Goal: Information Seeking & Learning: Learn about a topic

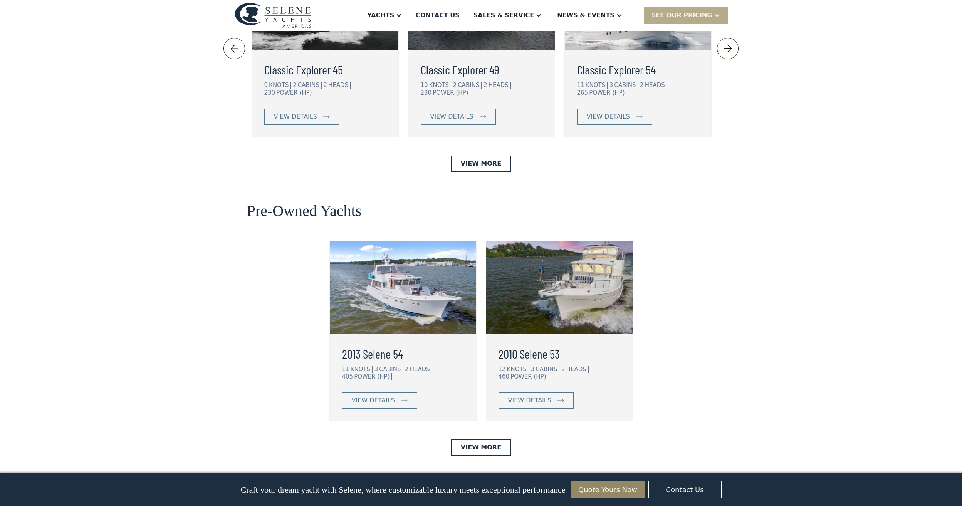
scroll to position [1810, 0]
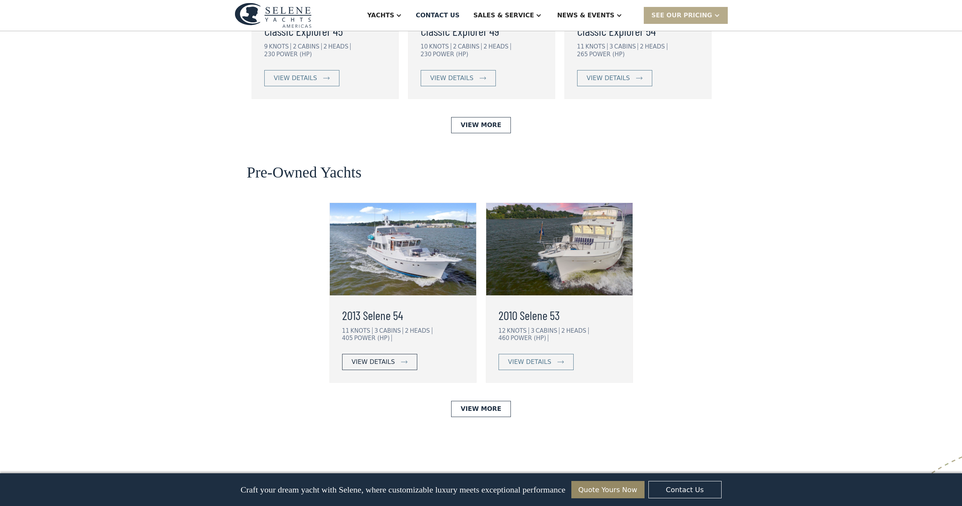
click at [383, 357] on div "view details" at bounding box center [373, 361] width 43 height 9
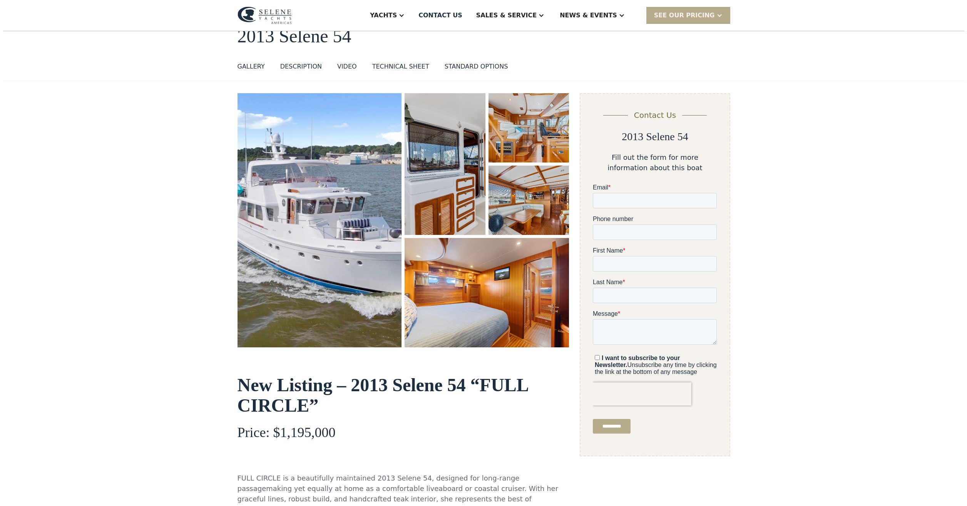
scroll to position [39, 0]
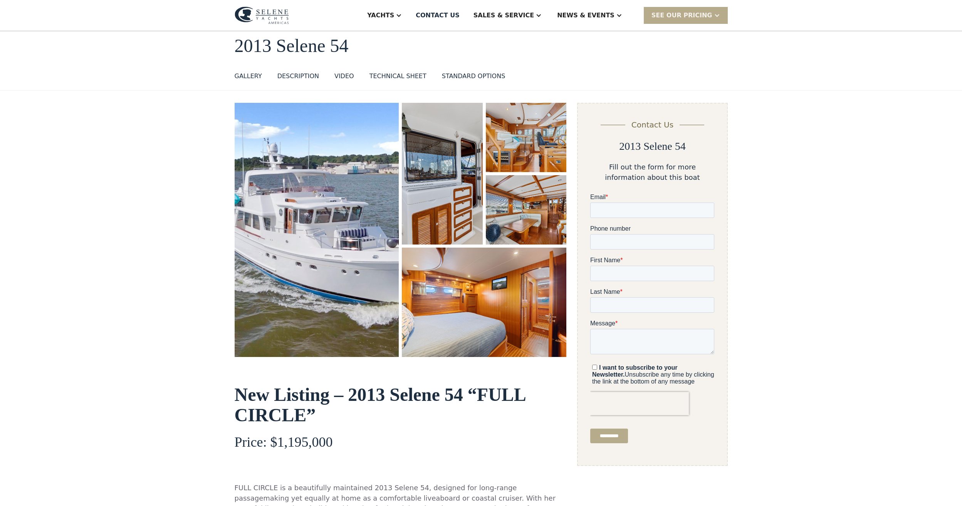
click at [361, 263] on img "open lightbox" at bounding box center [317, 230] width 164 height 255
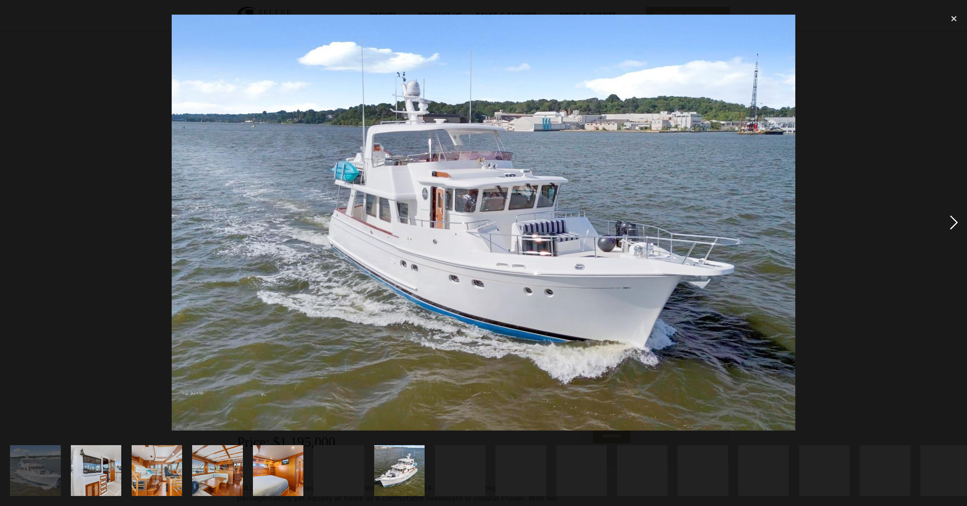
click at [952, 221] on div "next image" at bounding box center [954, 222] width 26 height 425
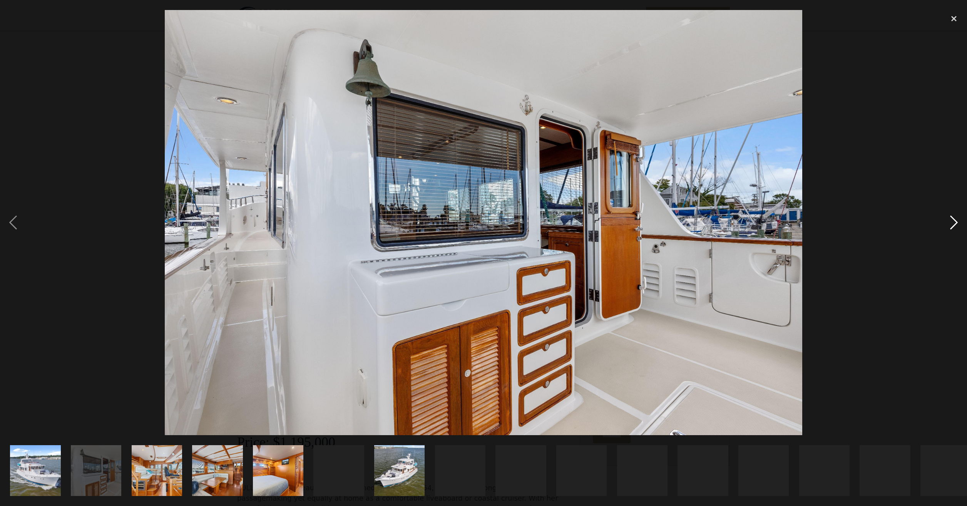
click at [952, 221] on div "next image" at bounding box center [954, 222] width 26 height 425
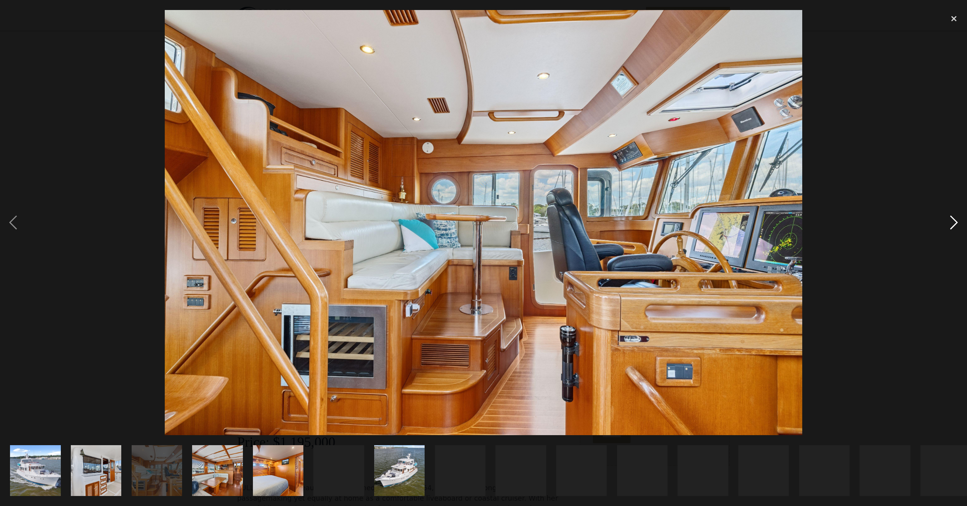
click at [952, 221] on div "next image" at bounding box center [954, 222] width 26 height 425
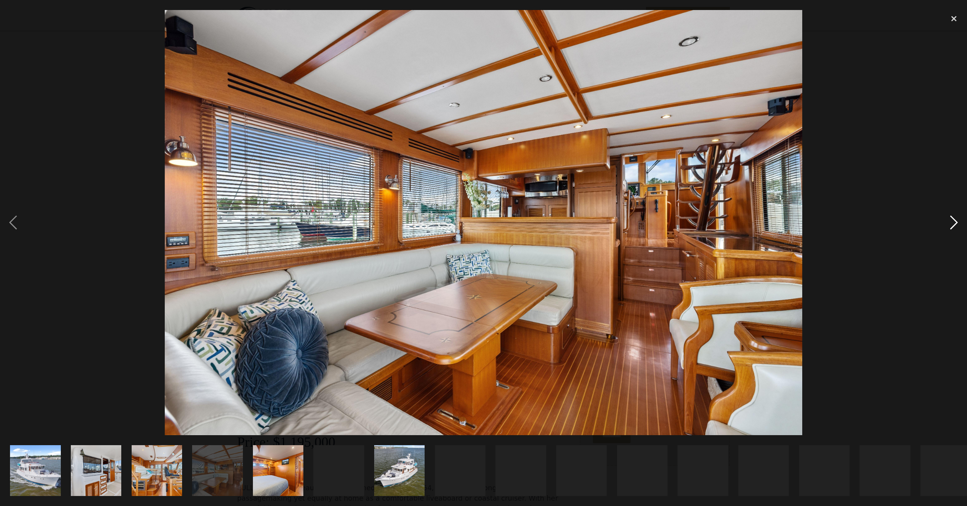
click at [952, 221] on div "next image" at bounding box center [954, 222] width 26 height 425
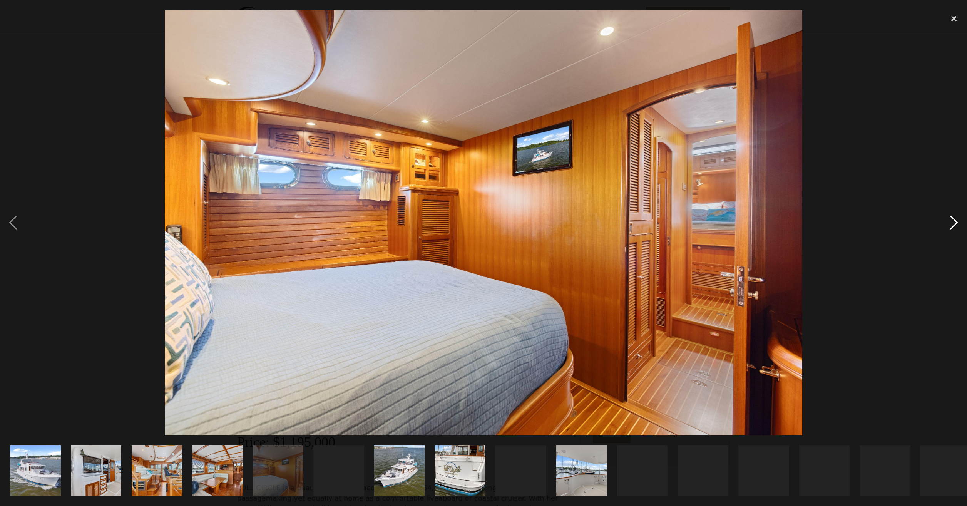
click at [952, 218] on div "next image" at bounding box center [954, 222] width 26 height 425
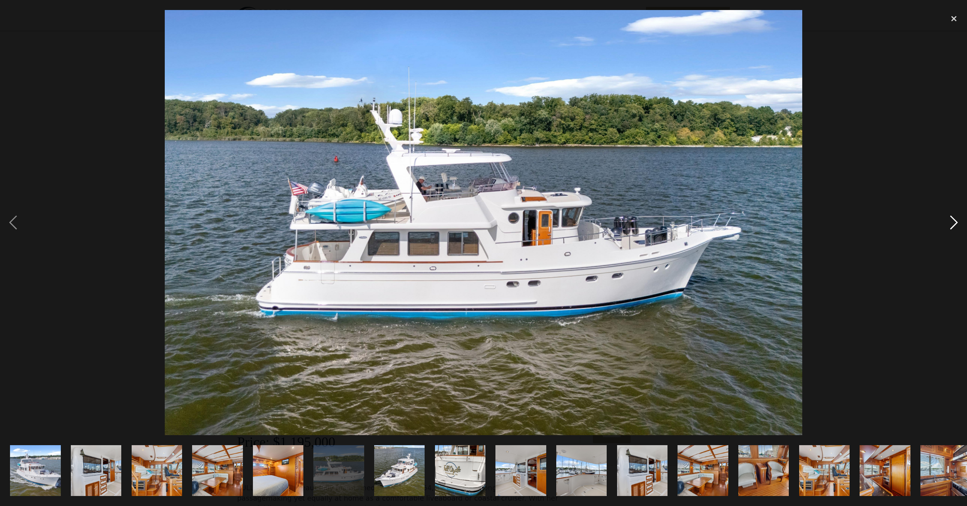
click at [952, 218] on div "next image" at bounding box center [954, 222] width 26 height 425
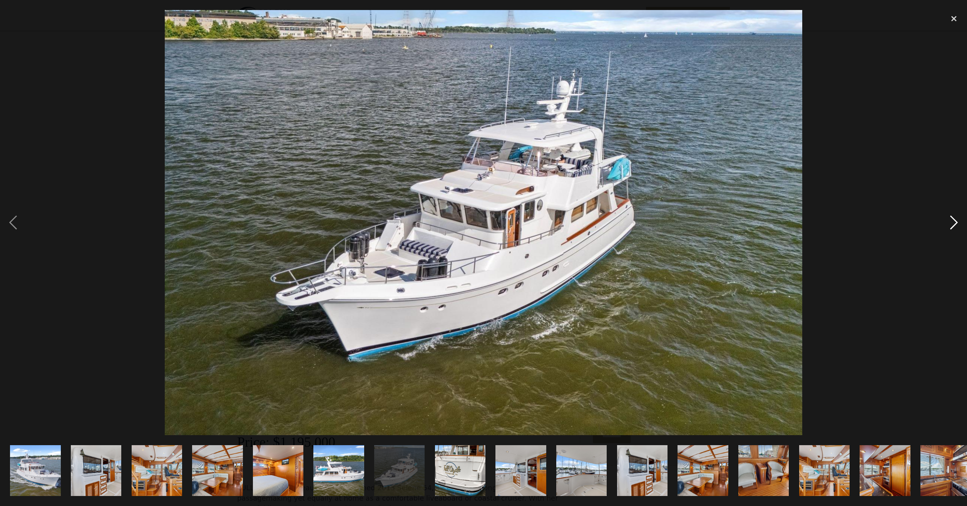
click at [952, 218] on div "next image" at bounding box center [954, 222] width 26 height 425
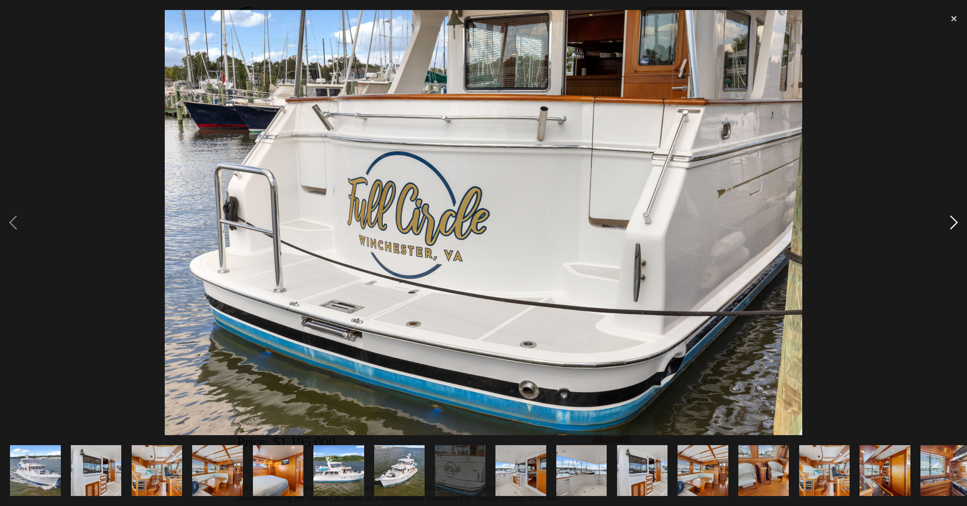
click at [952, 218] on div "next image" at bounding box center [954, 222] width 26 height 425
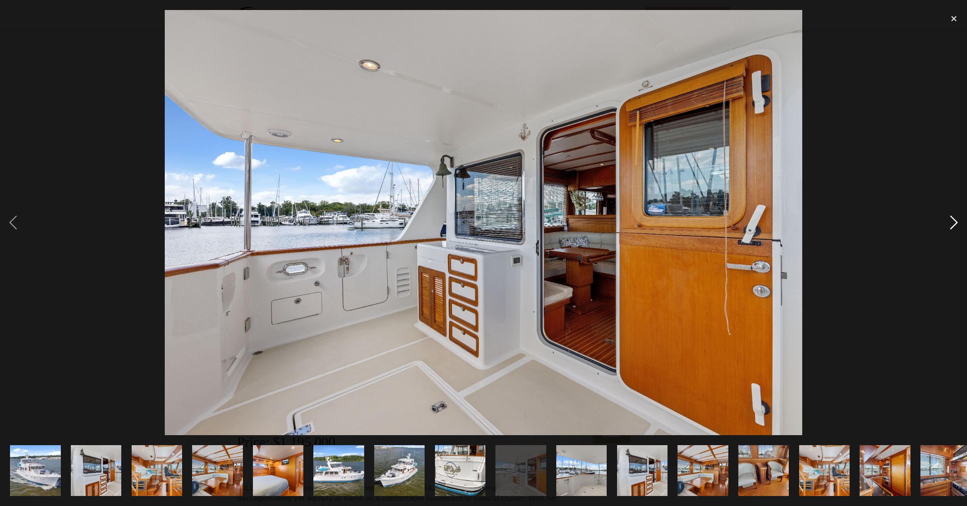
click at [952, 218] on div "next image" at bounding box center [954, 222] width 26 height 425
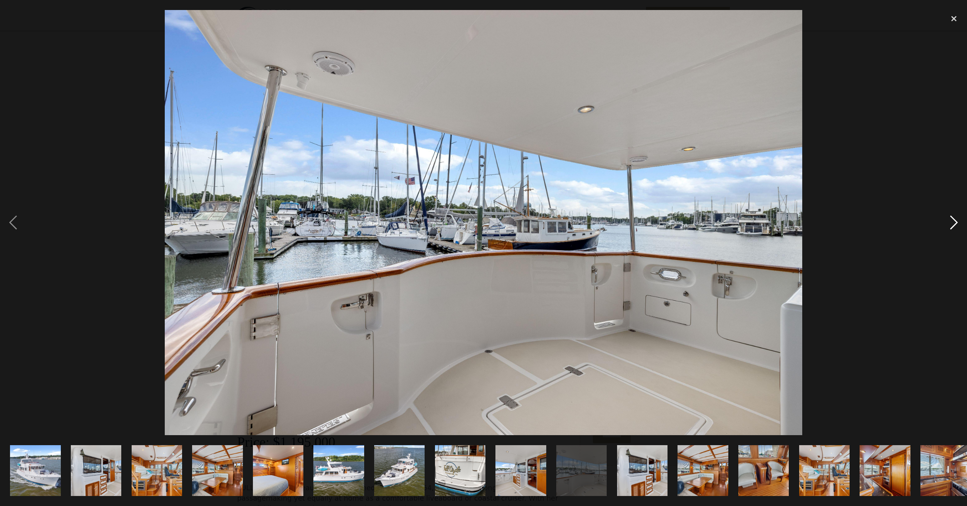
click at [952, 218] on div "next image" at bounding box center [954, 222] width 26 height 425
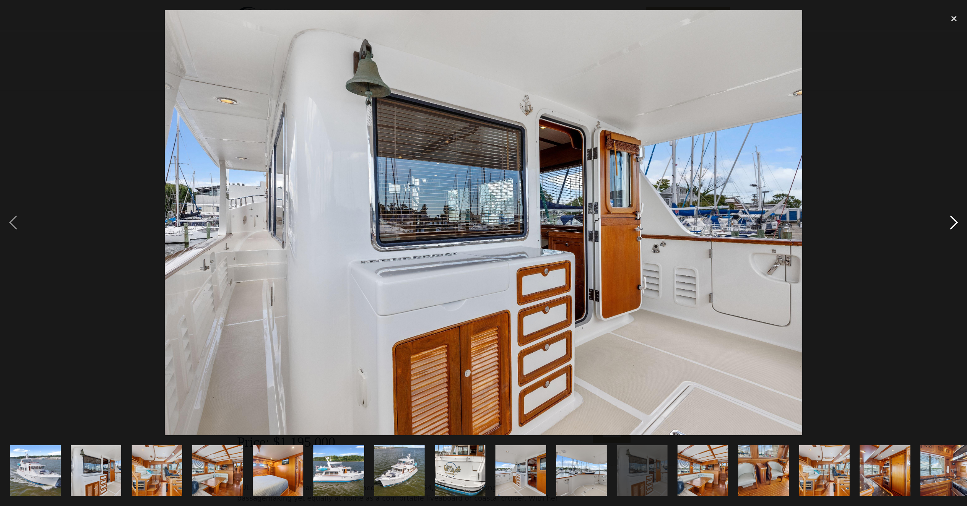
click at [952, 218] on div "next image" at bounding box center [954, 222] width 26 height 425
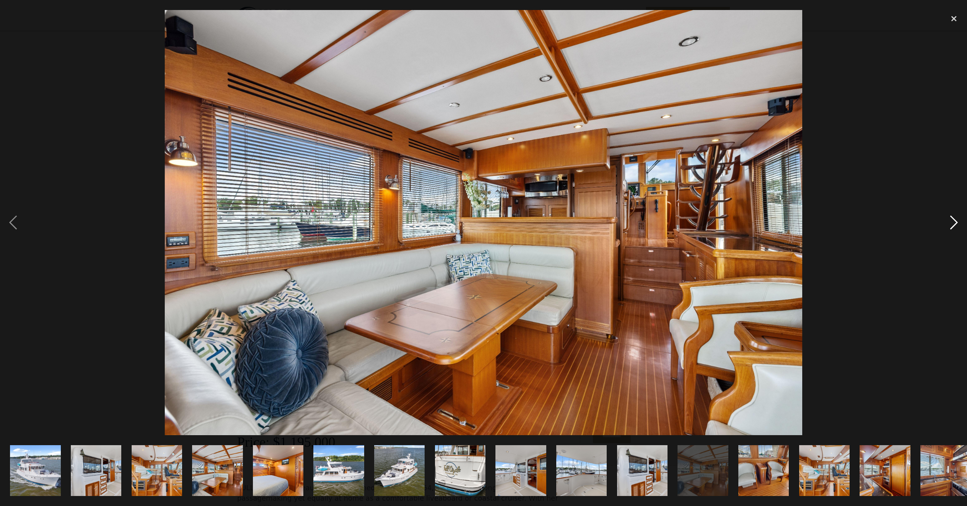
click at [952, 217] on div "next image" at bounding box center [954, 222] width 26 height 425
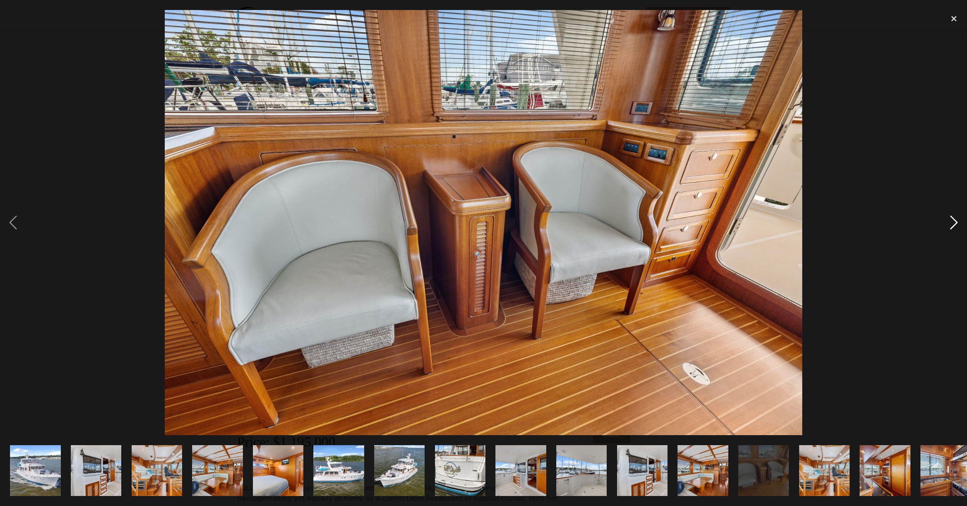
click at [952, 217] on div "next image" at bounding box center [954, 222] width 26 height 425
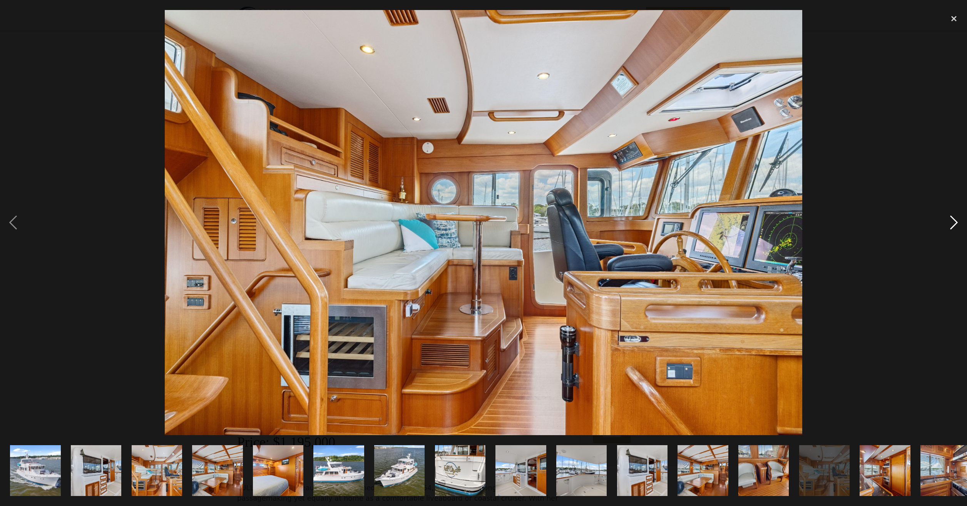
click at [952, 217] on div "next image" at bounding box center [954, 222] width 26 height 425
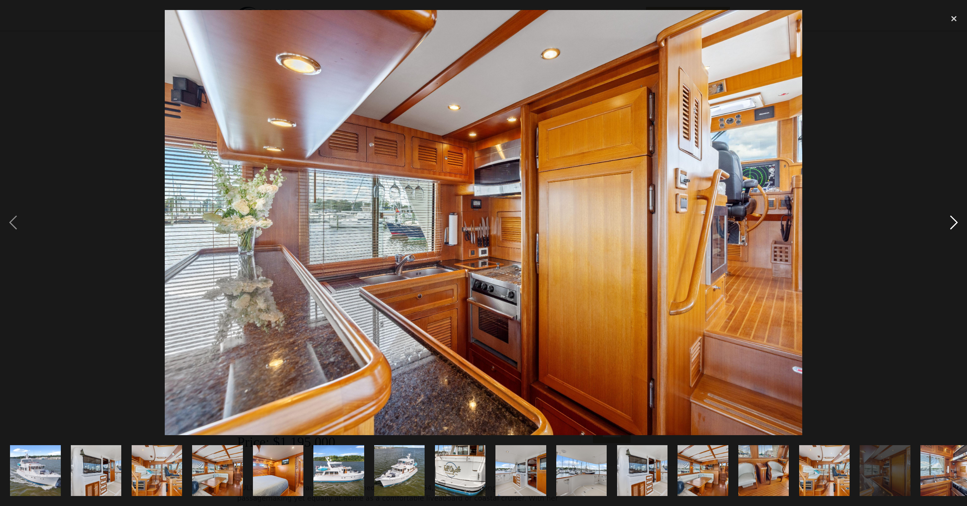
click at [952, 217] on div "next image" at bounding box center [954, 222] width 26 height 425
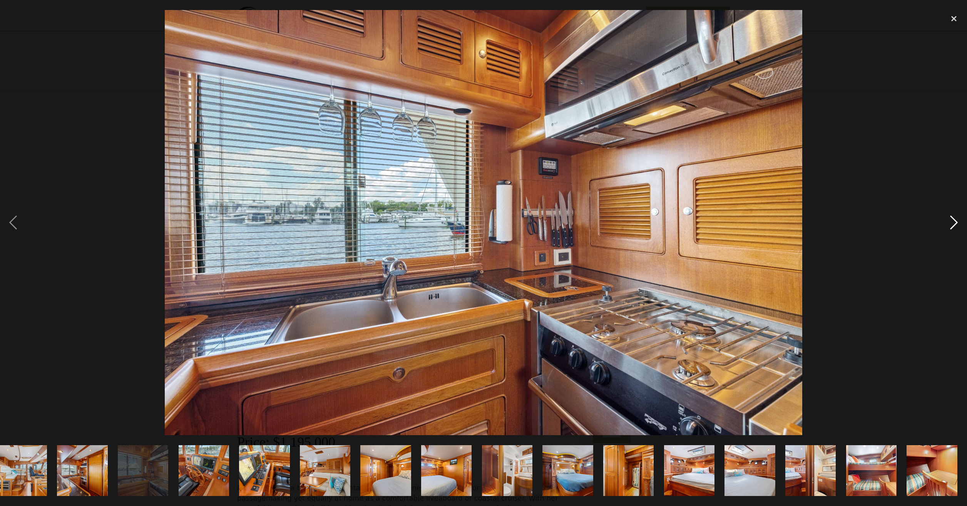
scroll to position [0, 803]
click at [952, 217] on div "next image" at bounding box center [954, 222] width 26 height 425
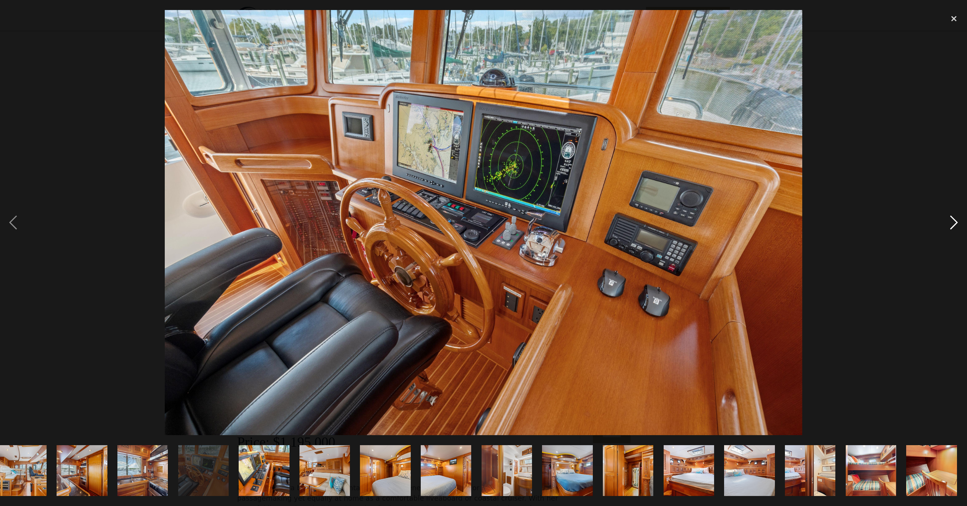
click at [952, 217] on div "next image" at bounding box center [954, 222] width 26 height 425
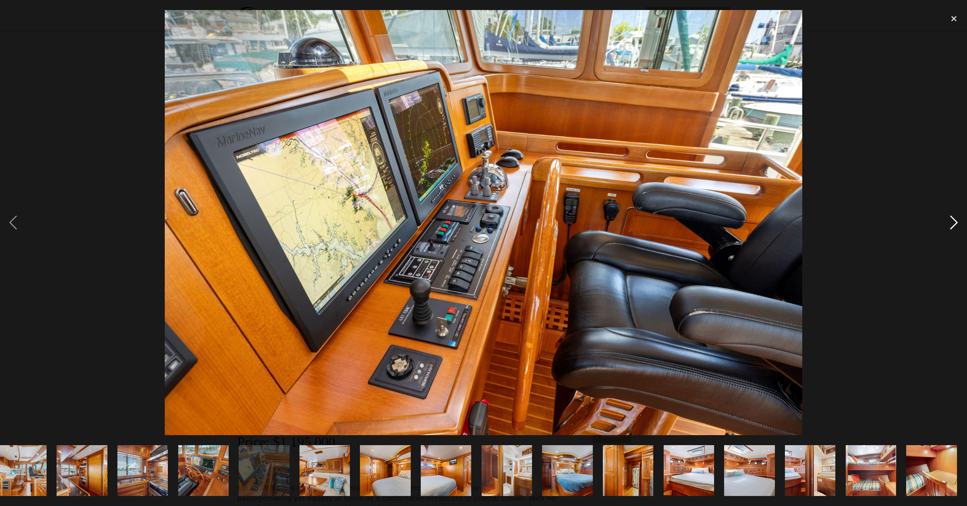
click at [952, 217] on div "next image" at bounding box center [954, 222] width 26 height 425
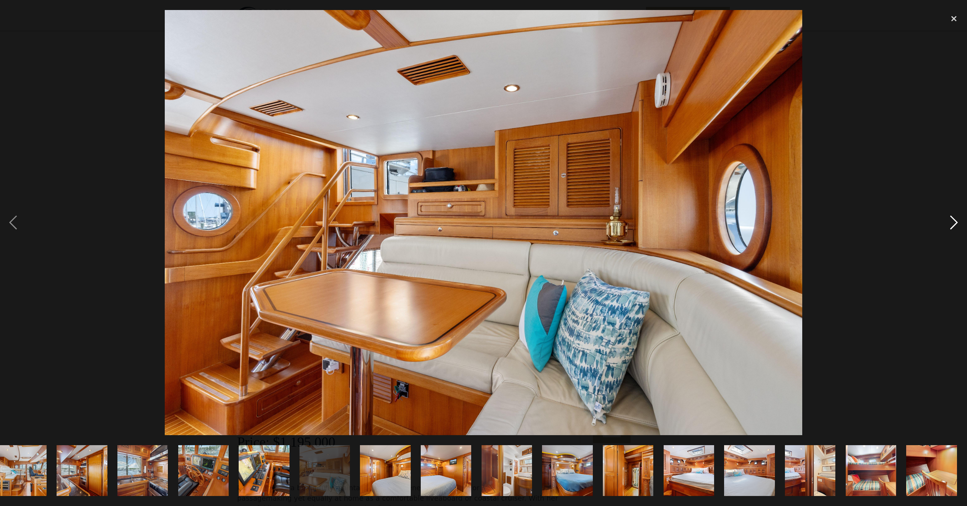
click at [952, 216] on div "next image" at bounding box center [954, 222] width 26 height 425
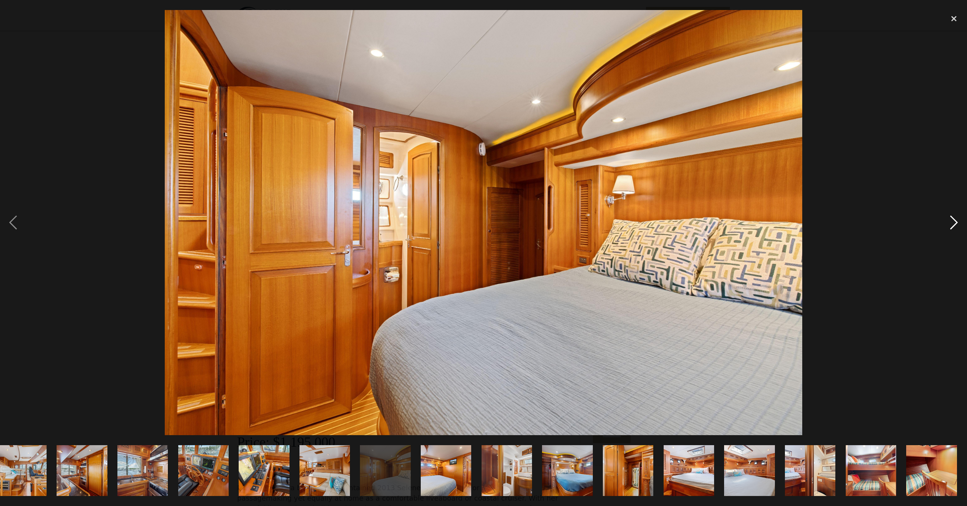
click at [952, 216] on div "next image" at bounding box center [954, 222] width 26 height 425
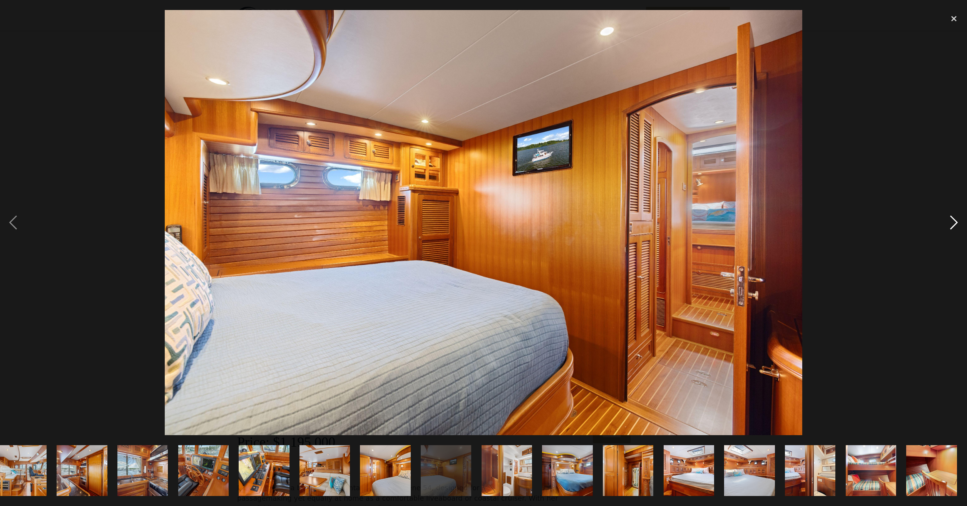
click at [952, 216] on div "next image" at bounding box center [954, 222] width 26 height 425
